Goal: Transaction & Acquisition: Purchase product/service

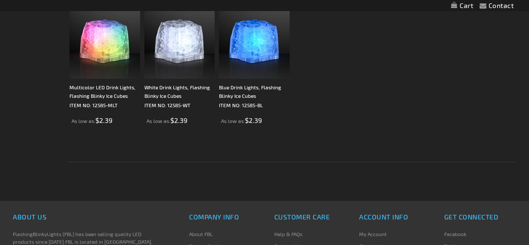
scroll to position [213, 0]
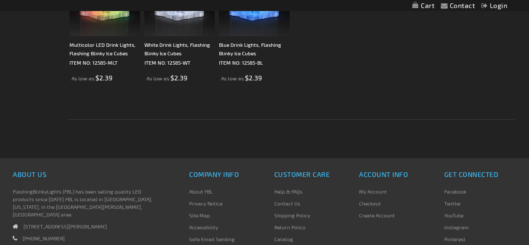
click at [107, 76] on span "$2.39" at bounding box center [103, 78] width 17 height 8
click at [96, 52] on div "Multicolor LED Drink Lights, Flashing Blinky Ice Cubes" at bounding box center [104, 48] width 70 height 17
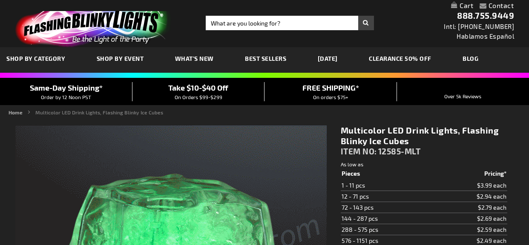
type input "5659"
